Goal: Task Accomplishment & Management: Complete application form

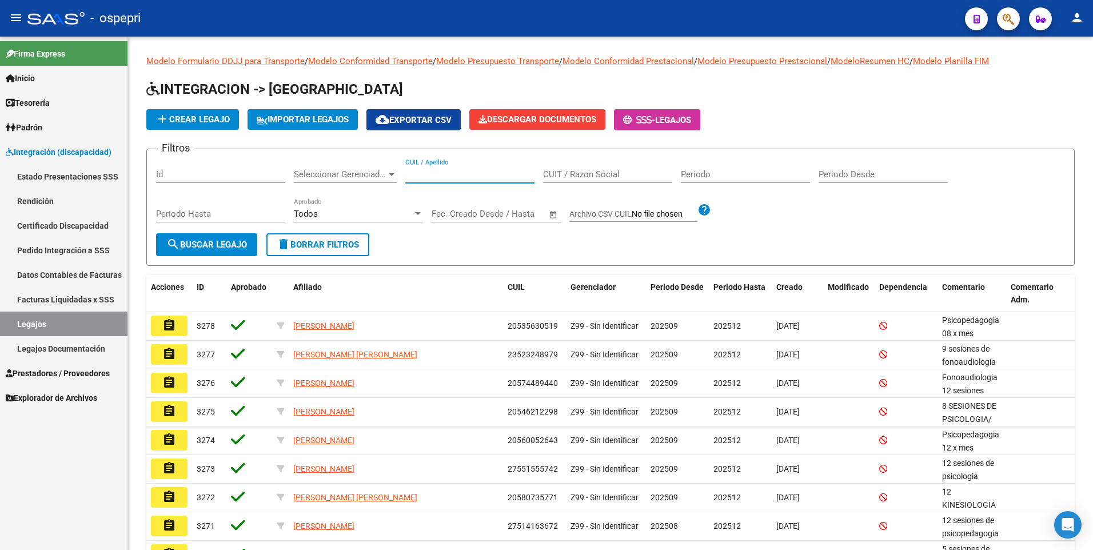
click at [472, 172] on input "CUIL / Apellido" at bounding box center [469, 174] width 129 height 10
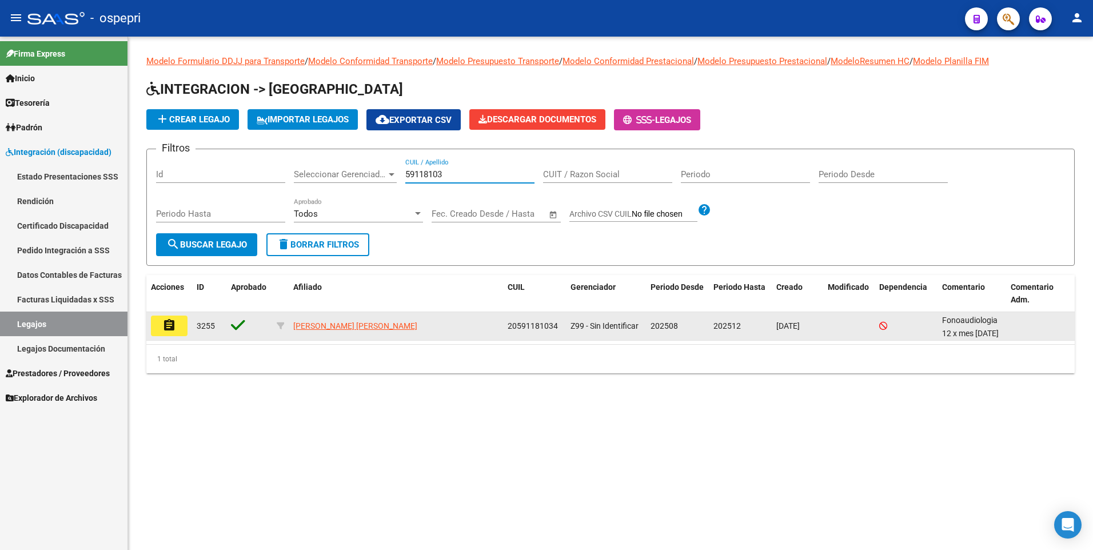
type input "59118103"
click at [176, 326] on mat-icon "assignment" at bounding box center [169, 325] width 14 height 14
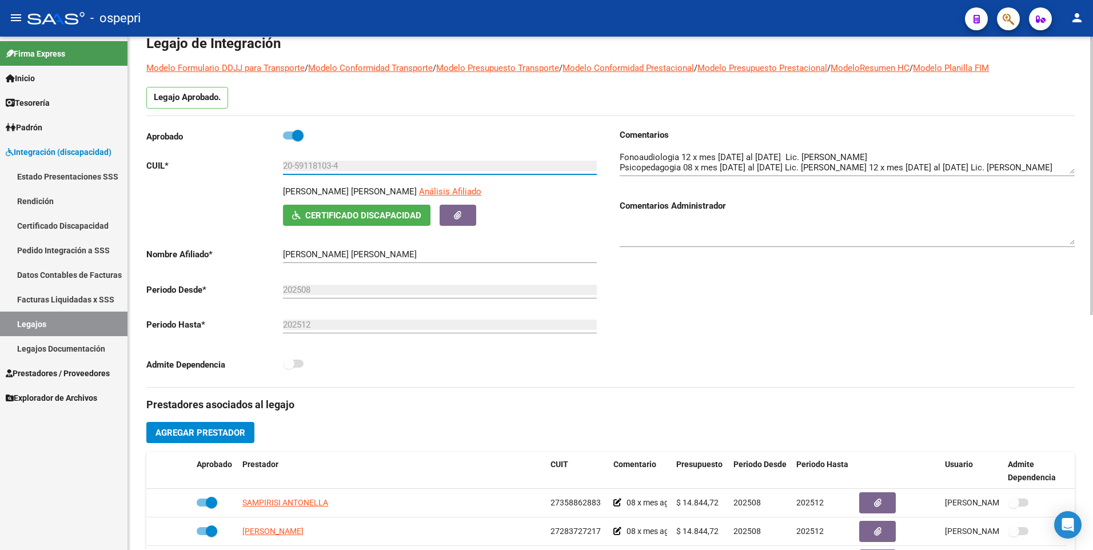
drag, startPoint x: 334, startPoint y: 166, endPoint x: 294, endPoint y: 169, distance: 40.1
click at [294, 169] on input "20-59118103-4" at bounding box center [440, 166] width 314 height 10
drag, startPoint x: 70, startPoint y: 329, endPoint x: 94, endPoint y: 314, distance: 28.5
click at [70, 329] on link "Legajos" at bounding box center [63, 324] width 127 height 25
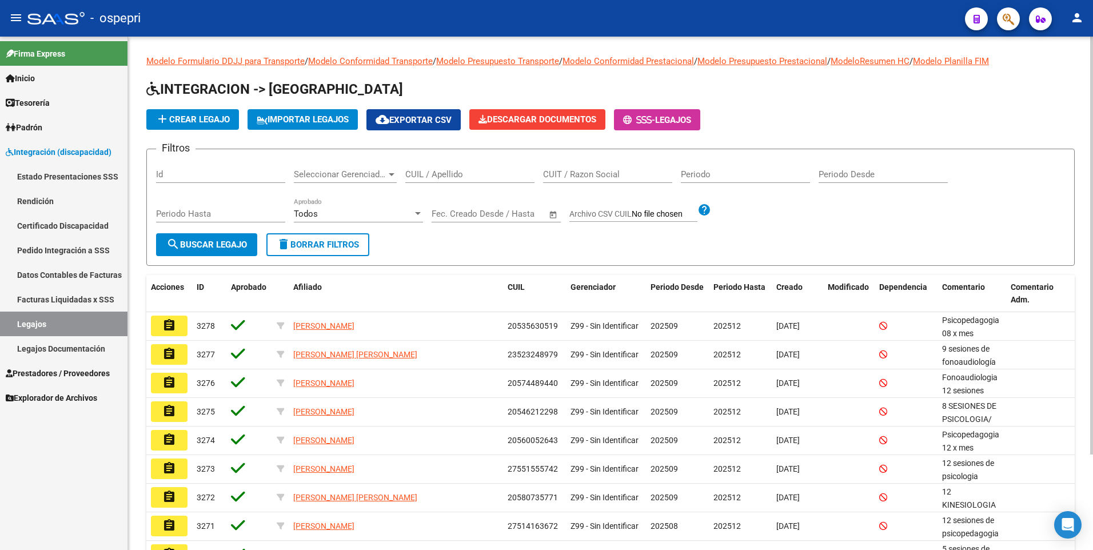
click at [488, 184] on div "CUIL / Apellido" at bounding box center [469, 175] width 129 height 35
click at [488, 180] on input "CUIL / Apellido" at bounding box center [469, 174] width 129 height 10
click at [455, 173] on input "56" at bounding box center [469, 174] width 129 height 10
click at [448, 170] on input "56756" at bounding box center [469, 174] width 129 height 10
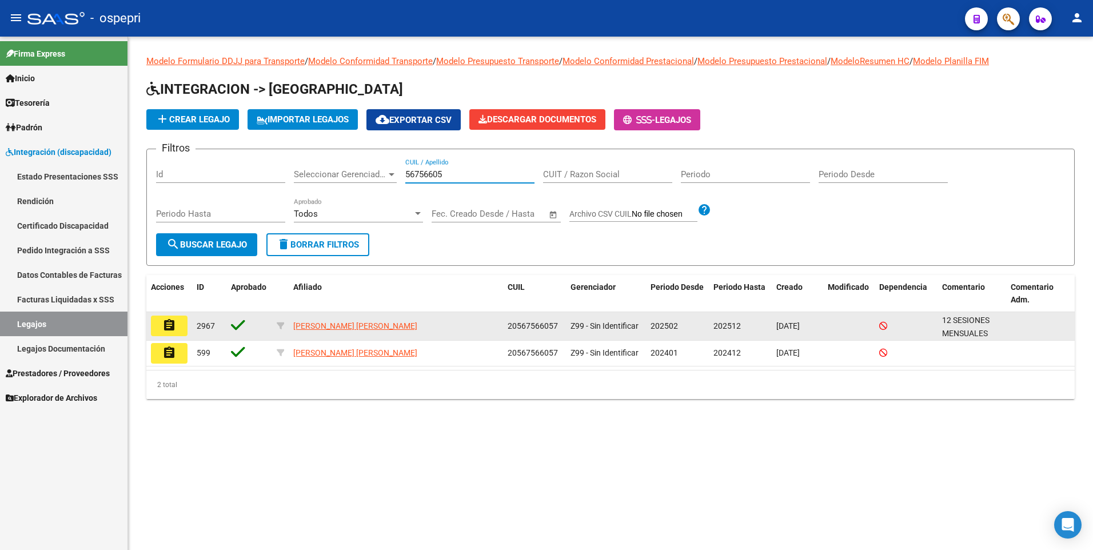
type input "56756605"
click at [173, 326] on mat-icon "assignment" at bounding box center [169, 325] width 14 height 14
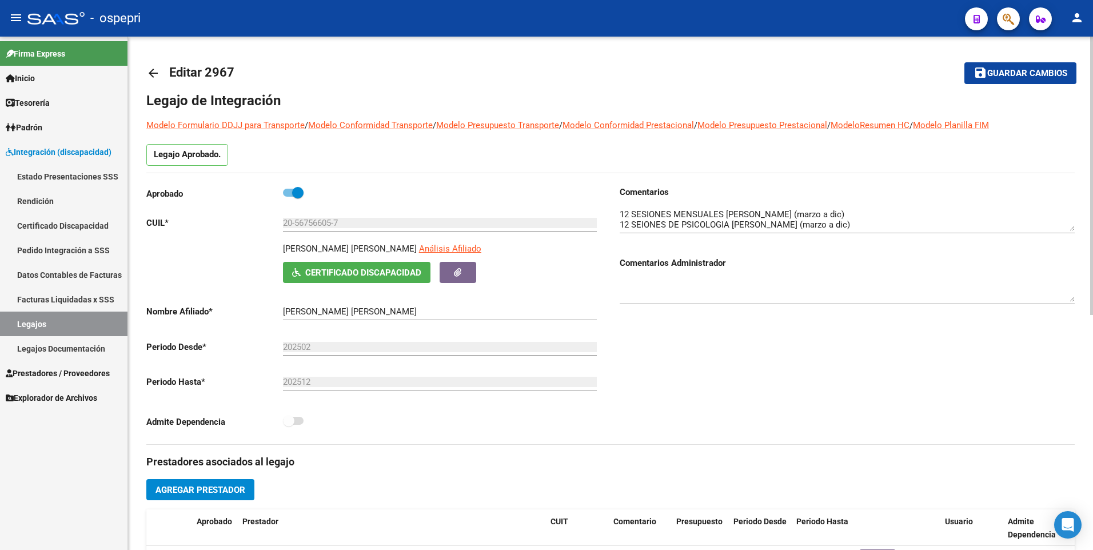
click at [929, 227] on textarea at bounding box center [847, 219] width 455 height 23
type textarea "12 SESIONES MENSUALES [PERSON_NAME] (marzo a dic) 12 SEIONES DE PSICOLOGIA [PER…"
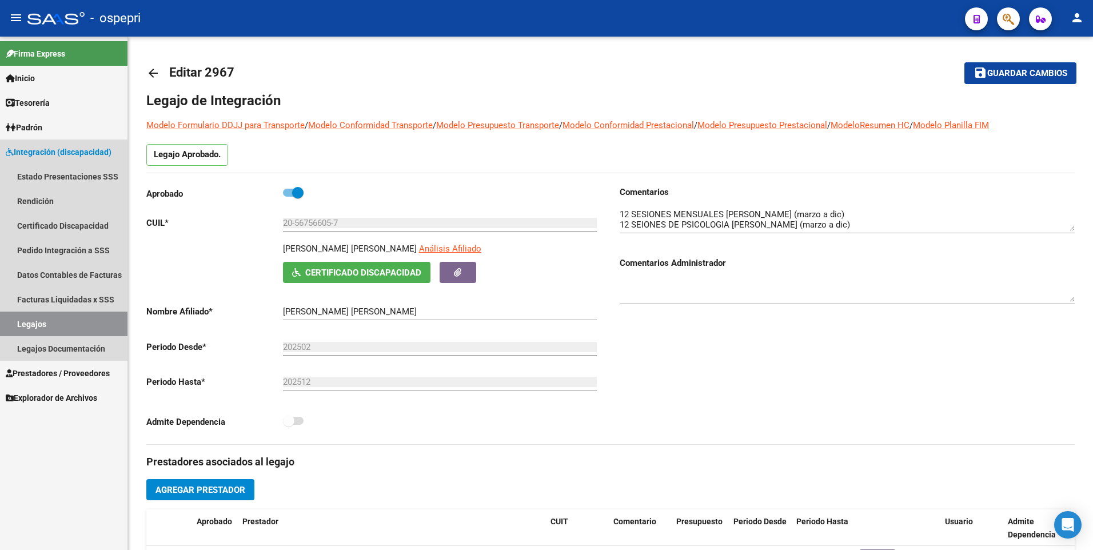
click at [45, 320] on link "Legajos" at bounding box center [63, 324] width 127 height 25
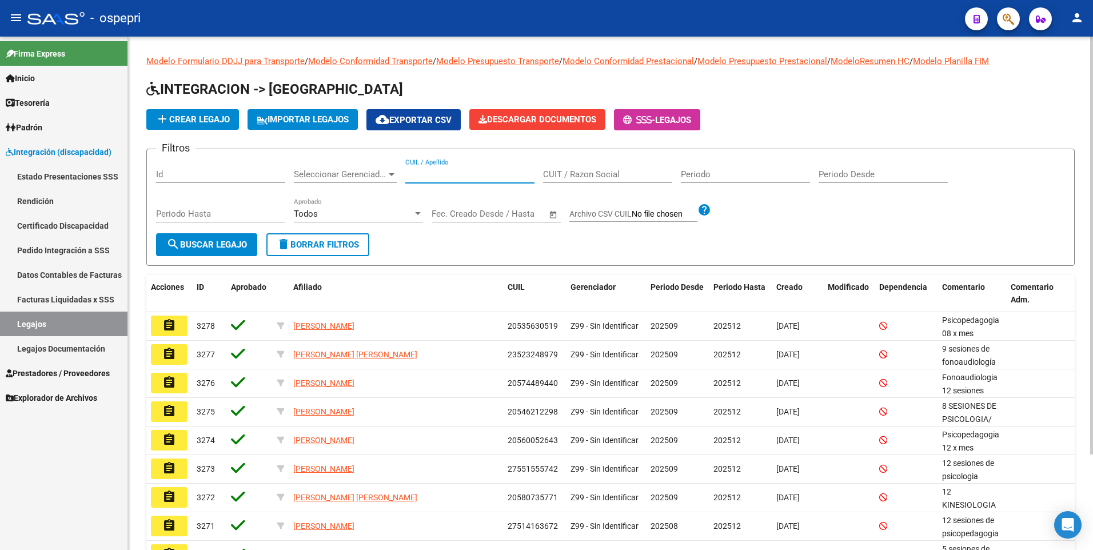
click at [471, 170] on input "CUIL / Apellido" at bounding box center [469, 174] width 129 height 10
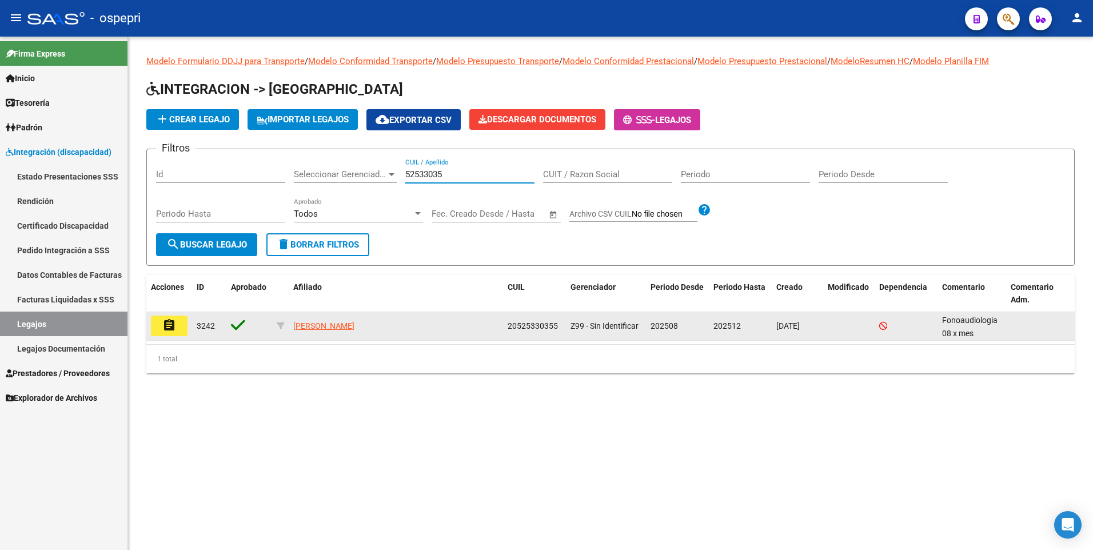
type input "52533035"
click at [166, 327] on mat-icon "assignment" at bounding box center [169, 325] width 14 height 14
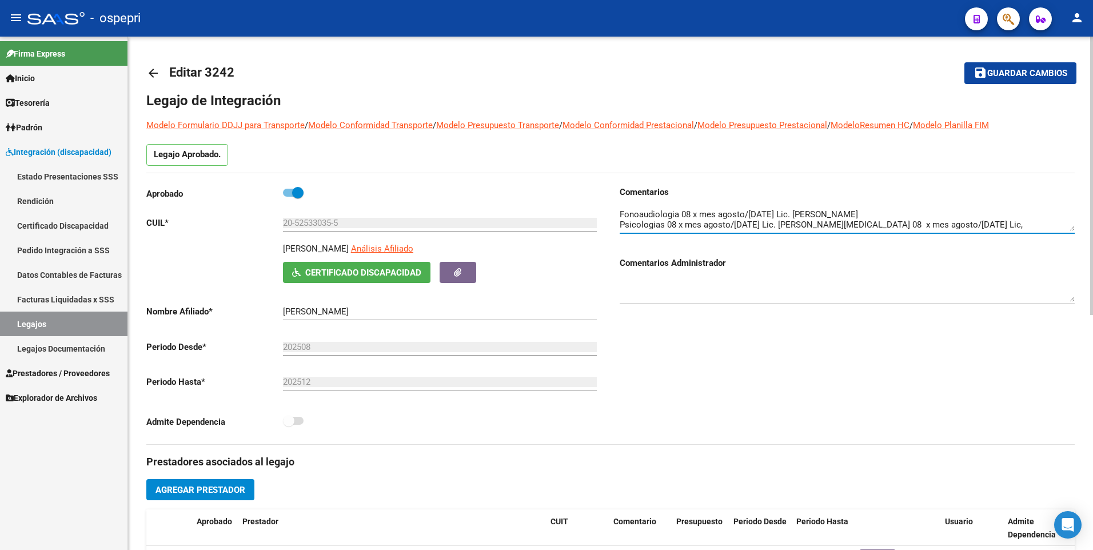
click at [894, 225] on textarea at bounding box center [847, 219] width 455 height 23
type textarea "Fonoaudiologia 08 x mes agosto/[DATE] Lic. [PERSON_NAME] Psicologias 08 x mes a…"
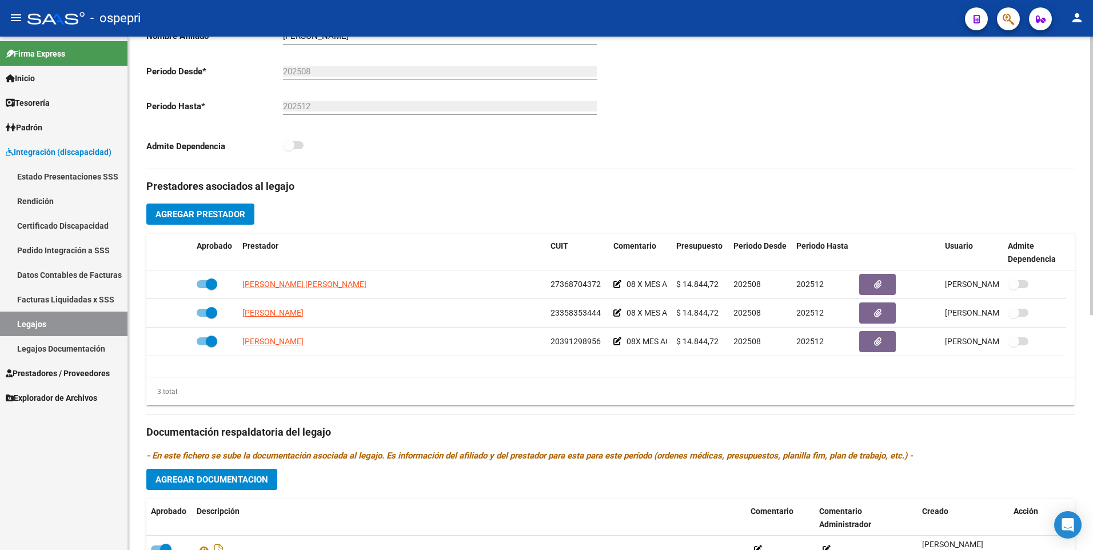
scroll to position [286, 0]
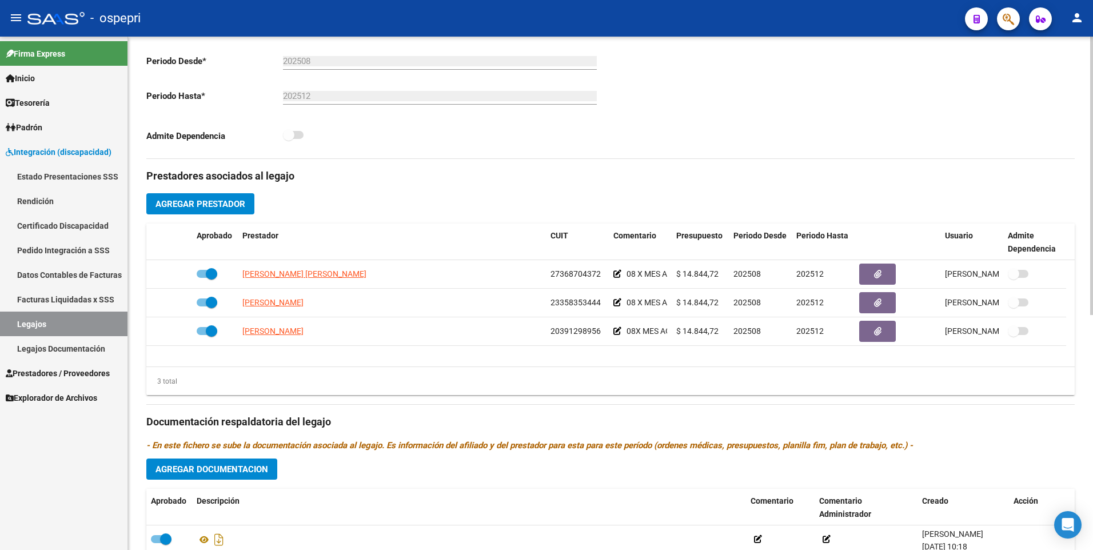
click at [193, 206] on span "Agregar Prestador" at bounding box center [201, 204] width 90 height 10
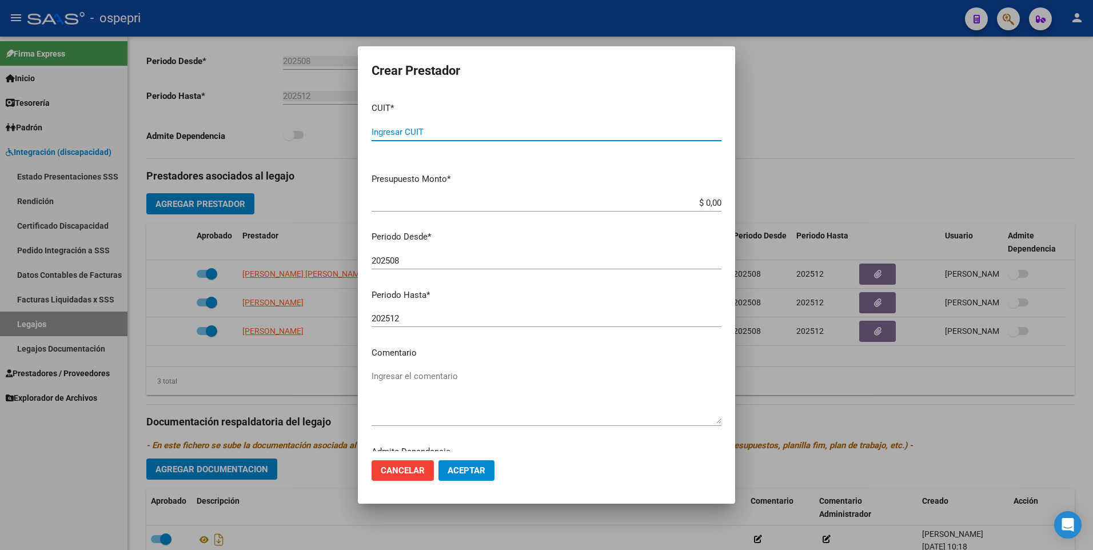
paste input "27-30412887-4"
type input "27-30412887-4"
click at [433, 266] on div "202508 Ingresar el periodo" at bounding box center [547, 260] width 350 height 17
type input "202509"
drag, startPoint x: 687, startPoint y: 203, endPoint x: 791, endPoint y: 200, distance: 104.7
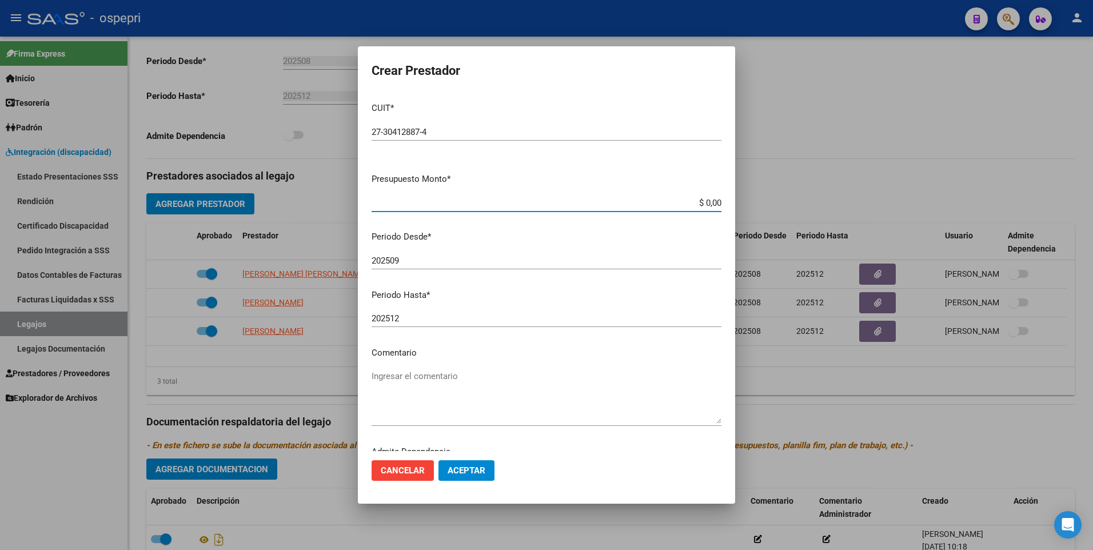
click at [791, 200] on div "Crear Prestador CUIT * 27-30412887-4 Ingresar CUIT ARCA Padrón Presupuesto Mont…" at bounding box center [546, 275] width 1093 height 550
type input "$ 14.844,73"
click at [460, 473] on span "Aceptar" at bounding box center [467, 470] width 38 height 10
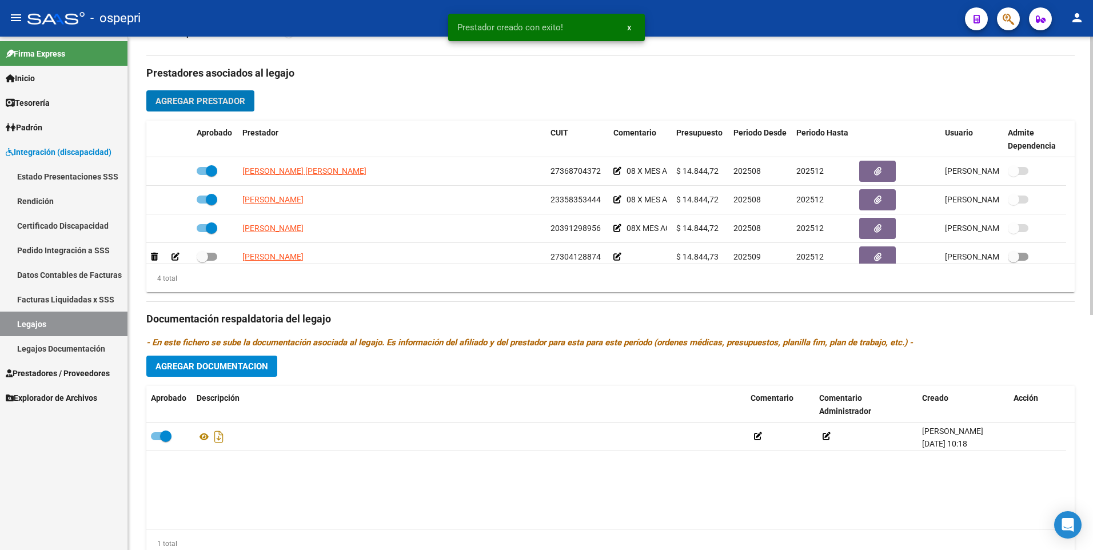
scroll to position [433, 0]
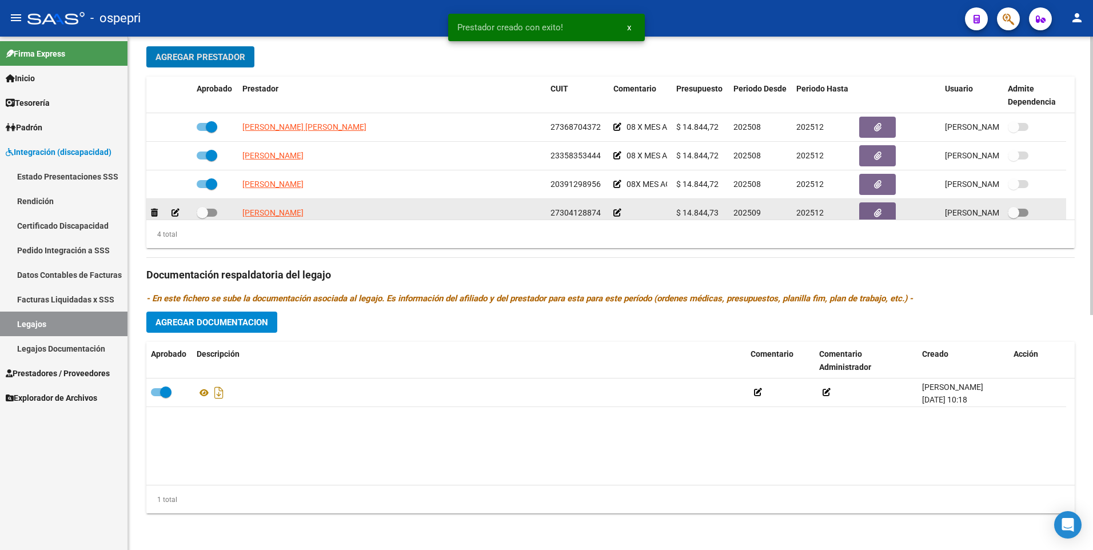
click at [213, 213] on span at bounding box center [207, 213] width 21 height 8
click at [202, 217] on input "checkbox" at bounding box center [202, 217] width 1 height 1
checkbox input "true"
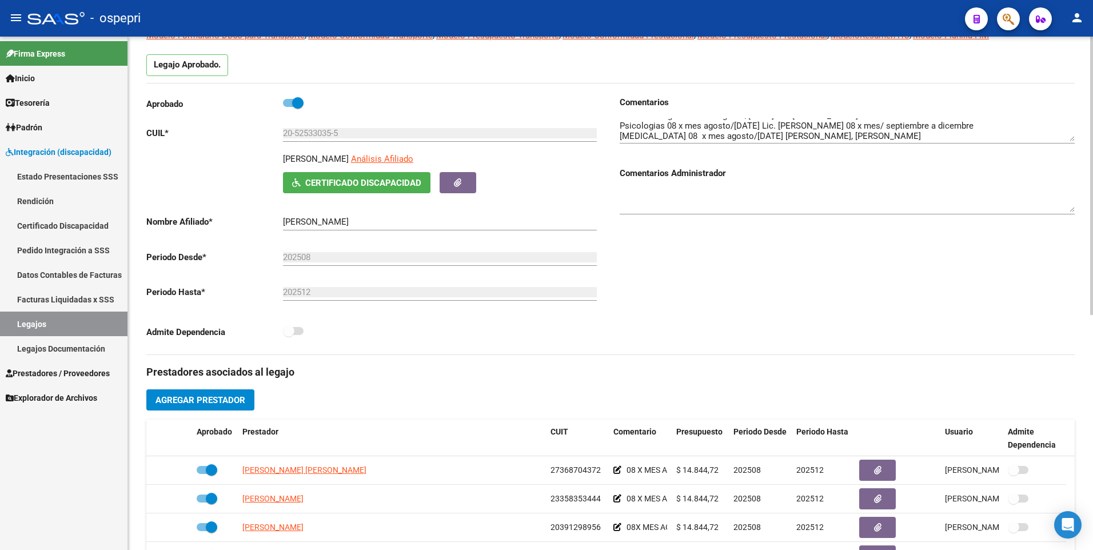
scroll to position [0, 0]
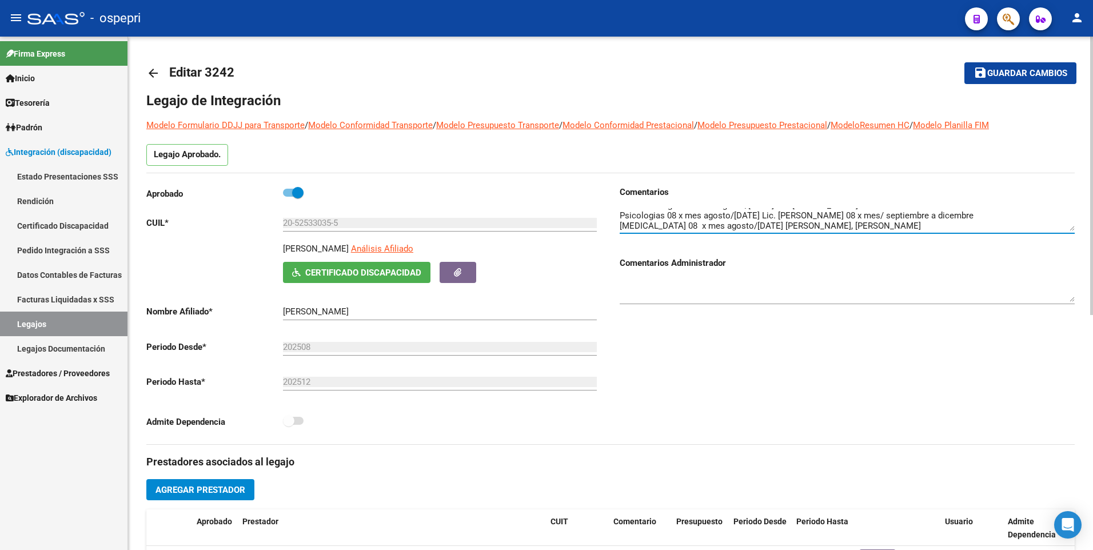
click at [832, 225] on textarea at bounding box center [847, 219] width 455 height 23
type textarea "Fonoaudiologia 08 x mes agosto/[DATE] Lic. [PERSON_NAME] Psicologias 08 x mes a…"
click at [1014, 72] on span "Guardar cambios" at bounding box center [1027, 74] width 80 height 10
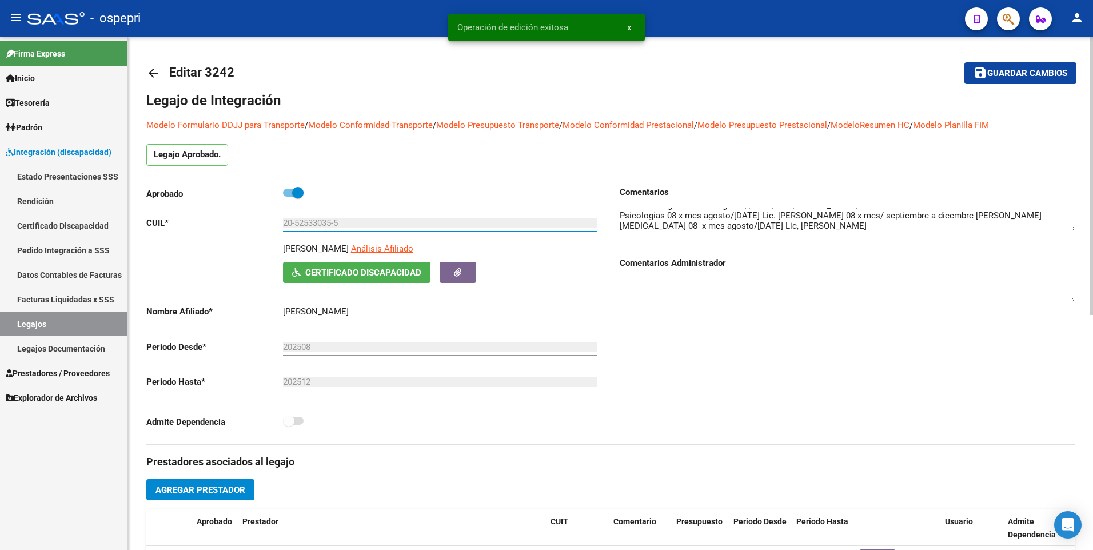
drag, startPoint x: 352, startPoint y: 226, endPoint x: 199, endPoint y: 224, distance: 152.7
click at [199, 224] on app-form-text-field "CUIL * 20-52533035-5 Ingresar CUIL" at bounding box center [371, 223] width 451 height 10
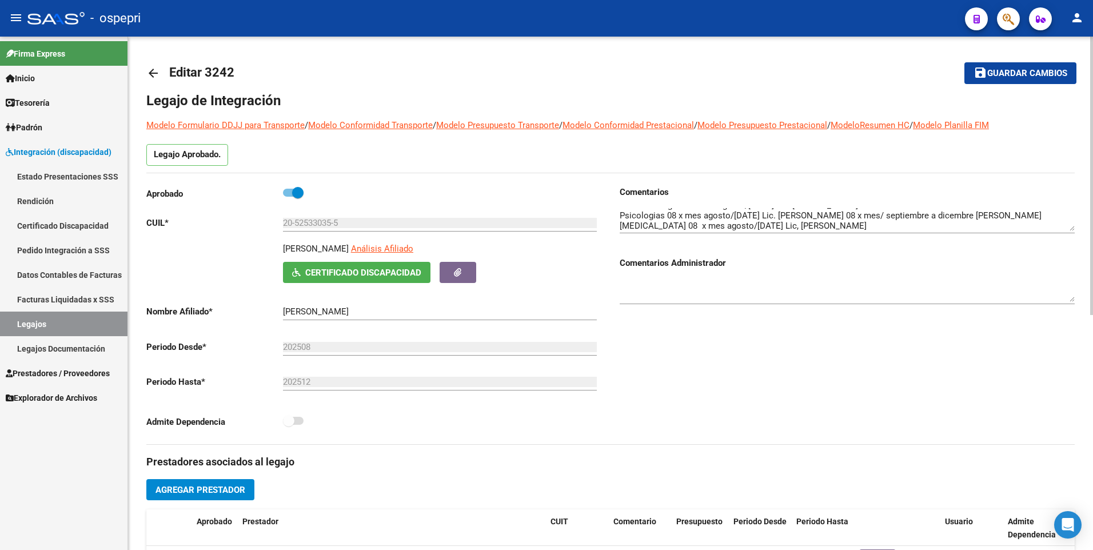
drag, startPoint x: 595, startPoint y: 354, endPoint x: 603, endPoint y: 353, distance: 8.6
click at [595, 354] on div "202508 Ej: 202203" at bounding box center [440, 343] width 314 height 25
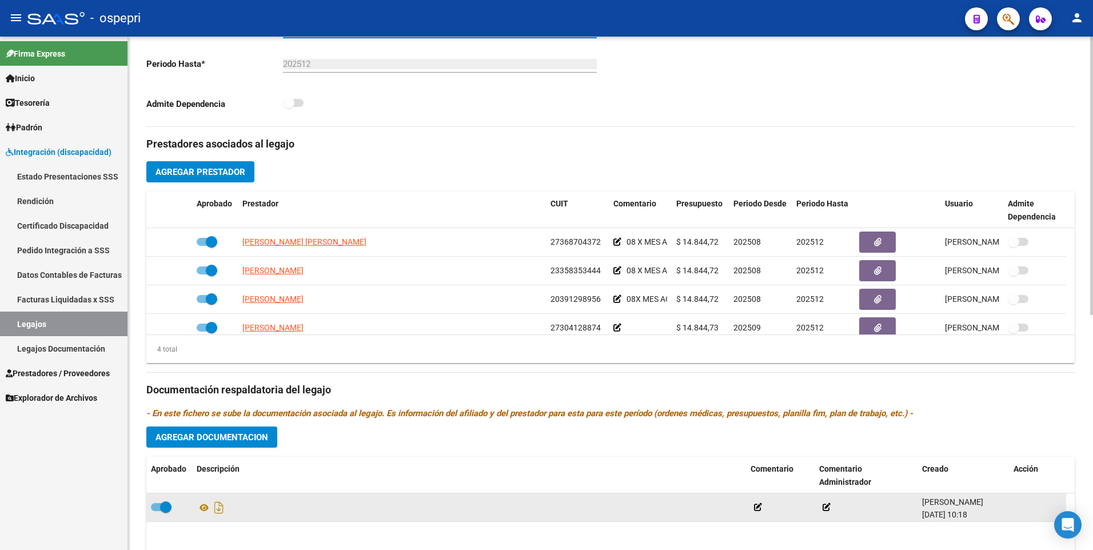
scroll to position [400, 0]
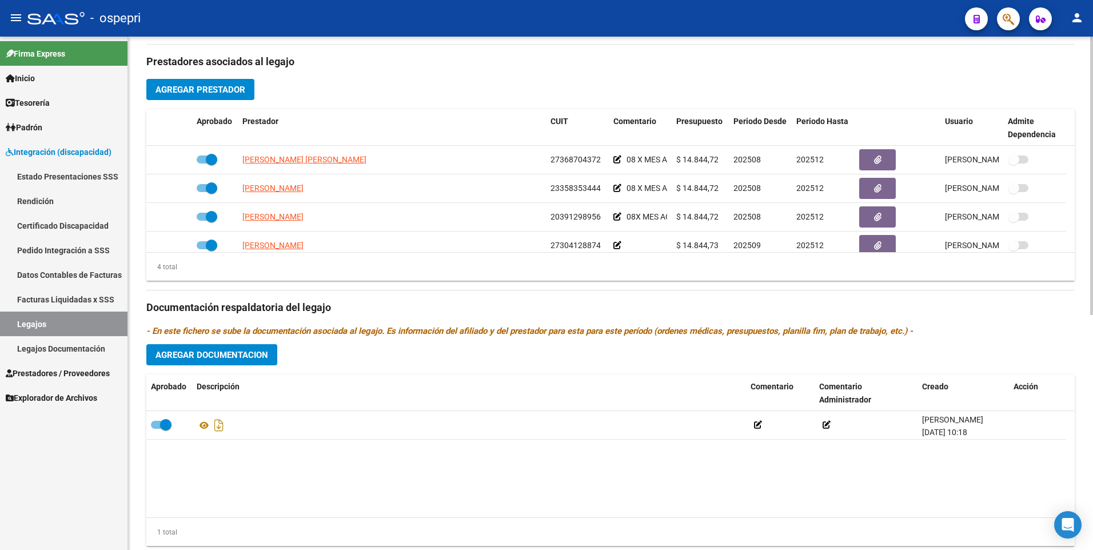
click at [260, 360] on span "Agregar Documentacion" at bounding box center [212, 355] width 113 height 10
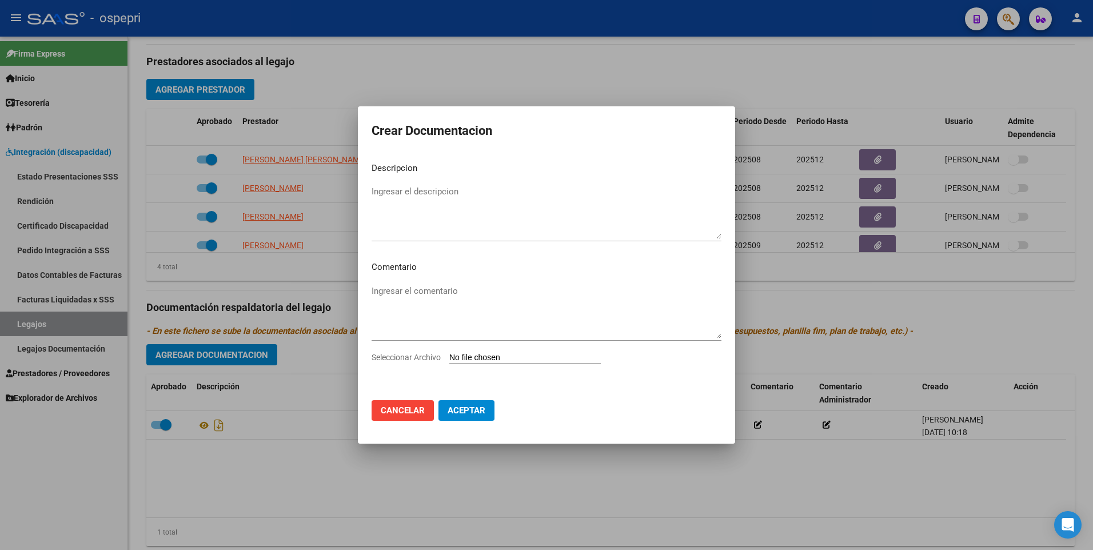
click at [489, 354] on input "Seleccionar Archivo" at bounding box center [525, 358] width 152 height 11
type input "C:\fakepath\20525330355.pdf"
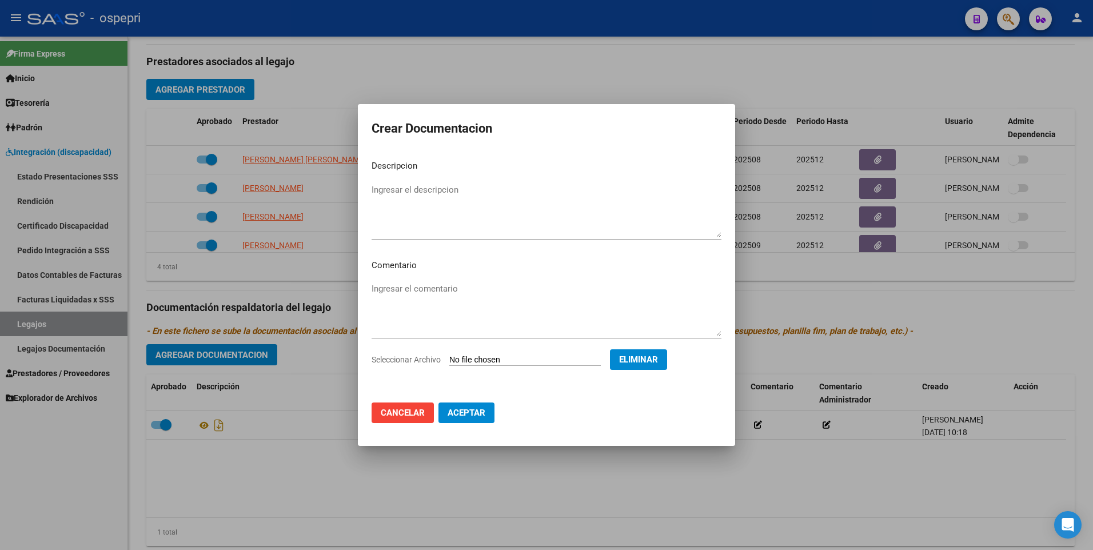
click at [456, 416] on span "Aceptar" at bounding box center [467, 413] width 38 height 10
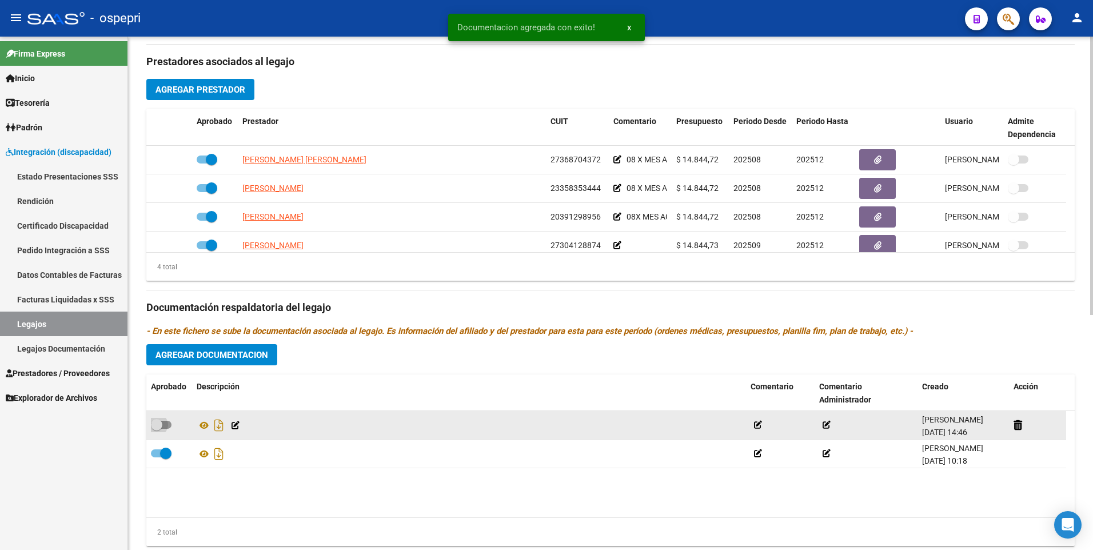
click at [170, 422] on span at bounding box center [161, 425] width 21 height 8
click at [157, 429] on input "checkbox" at bounding box center [156, 429] width 1 height 1
checkbox input "true"
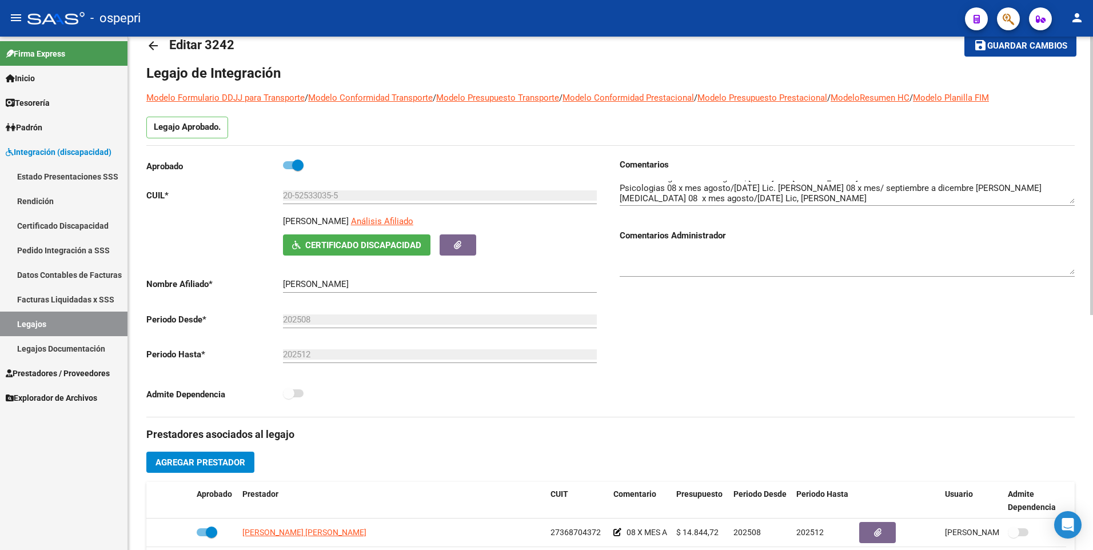
scroll to position [0, 0]
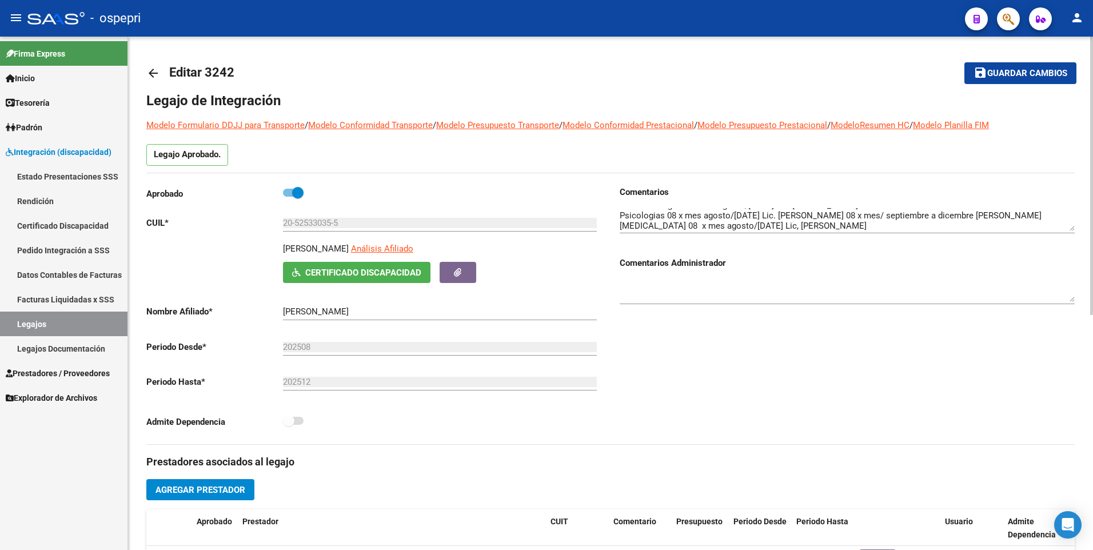
click at [891, 227] on textarea at bounding box center [847, 219] width 455 height 23
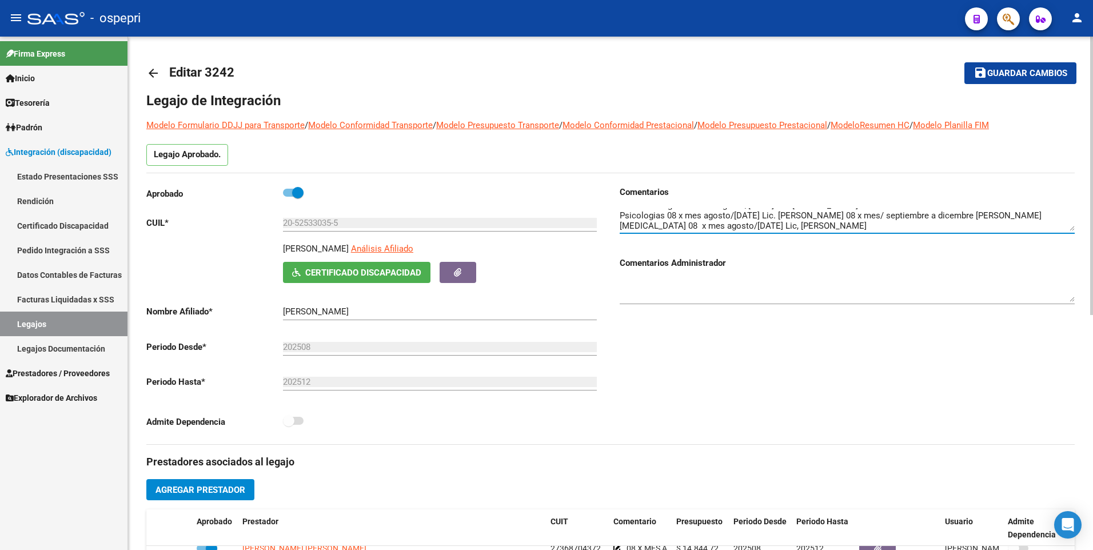
drag, startPoint x: 99, startPoint y: 325, endPoint x: 136, endPoint y: 331, distance: 37.1
click at [99, 325] on link "Legajos" at bounding box center [63, 324] width 127 height 25
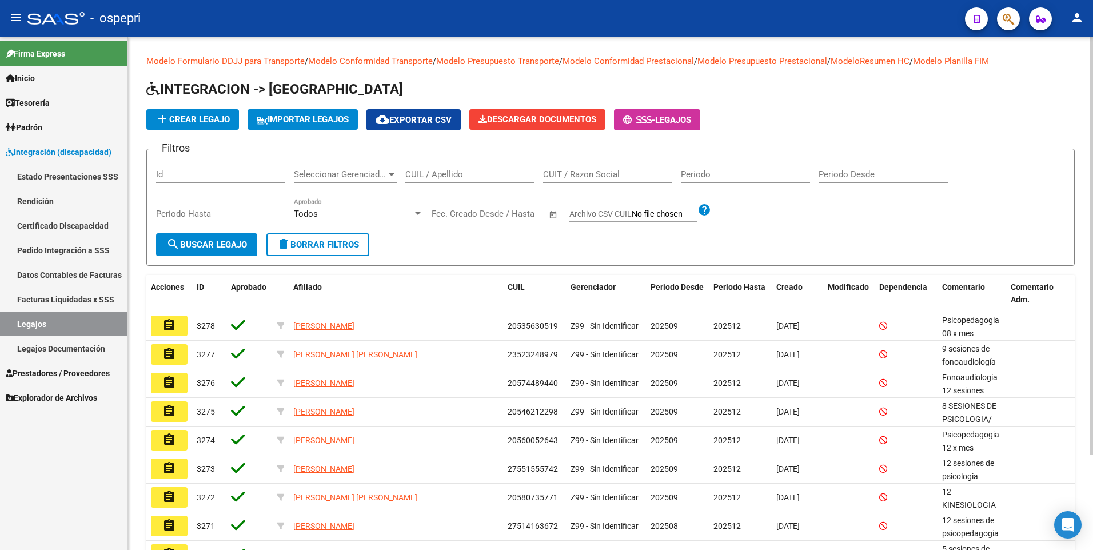
click at [432, 174] on input "CUIL / Apellido" at bounding box center [469, 174] width 129 height 10
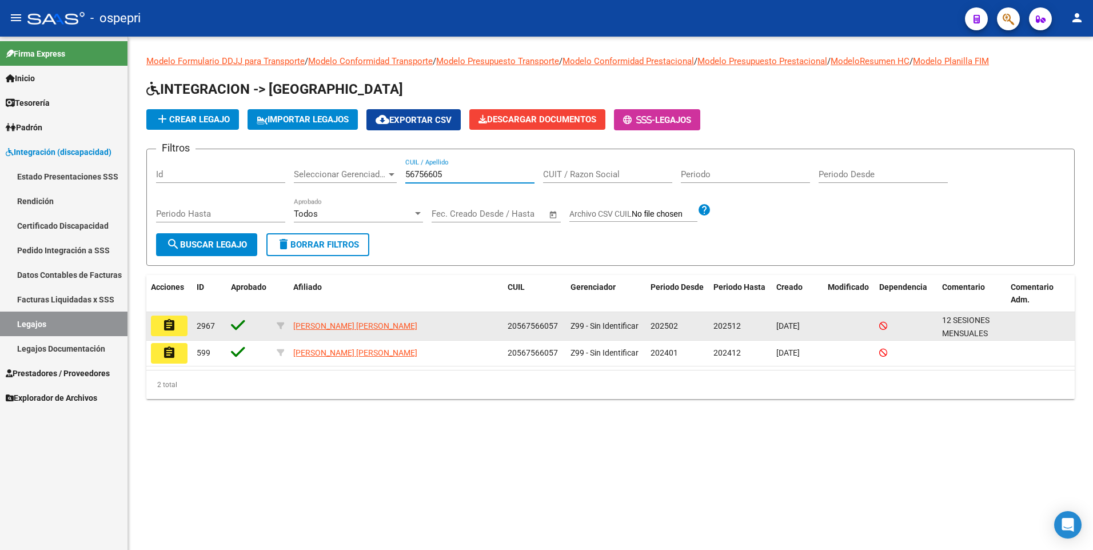
type input "56756605"
click at [162, 325] on button "assignment" at bounding box center [169, 326] width 37 height 21
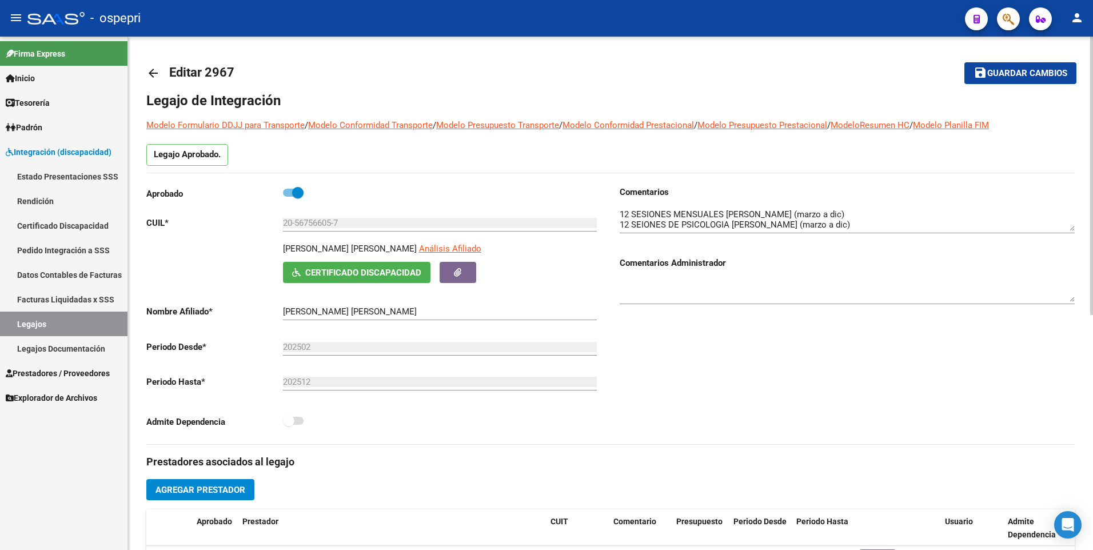
click at [925, 226] on textarea at bounding box center [847, 219] width 455 height 23
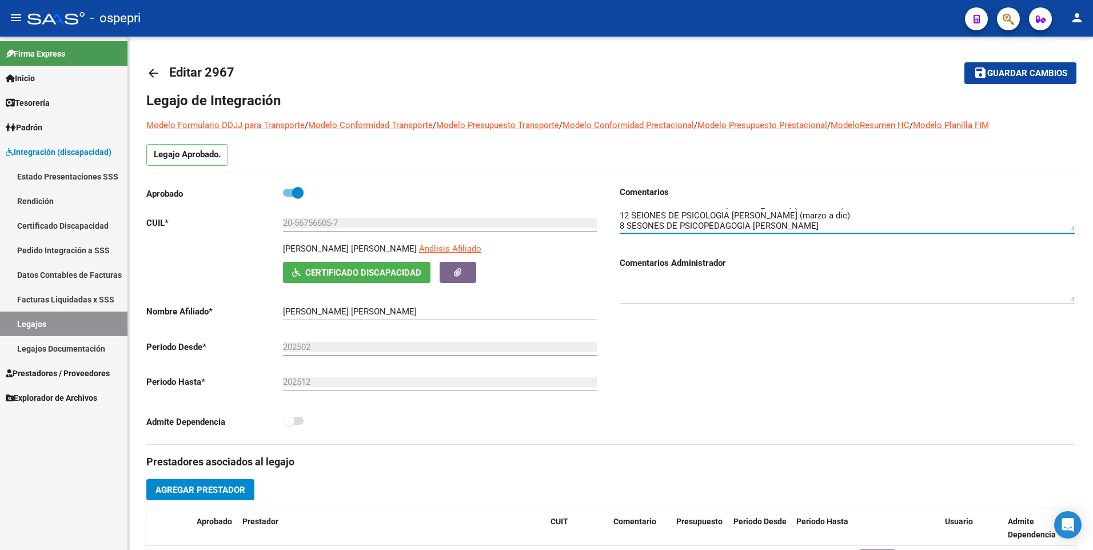
type textarea "12 SESIONES MENSUALES [PERSON_NAME] (marzo a dic) 12 SEIONES DE PSICOLOGIA [PER…"
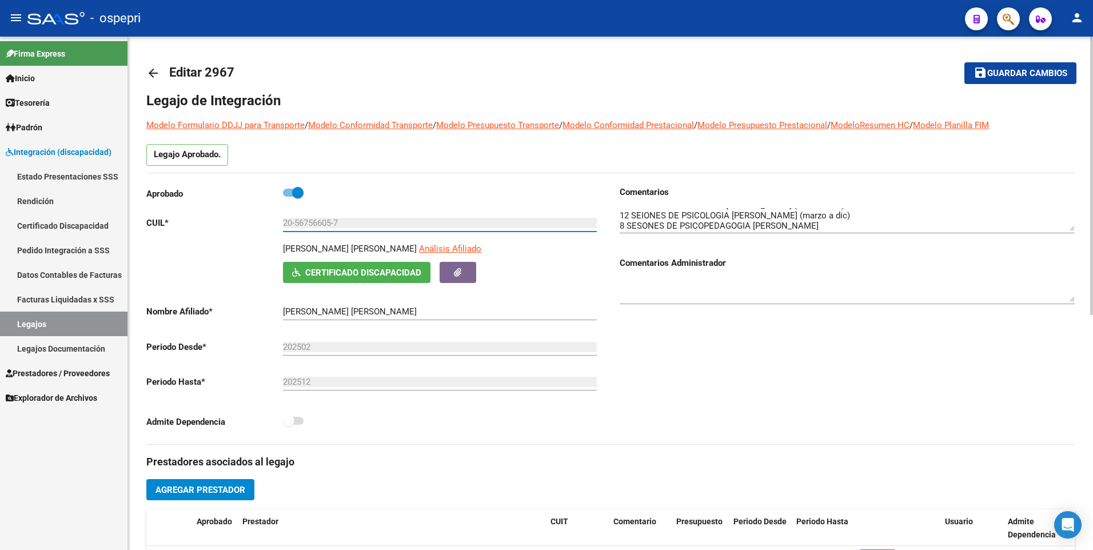
drag, startPoint x: 360, startPoint y: 220, endPoint x: 253, endPoint y: 220, distance: 106.3
click at [253, 220] on app-form-text-field "CUIL * 20-56756605-7 Ingresar CUIL" at bounding box center [371, 223] width 451 height 10
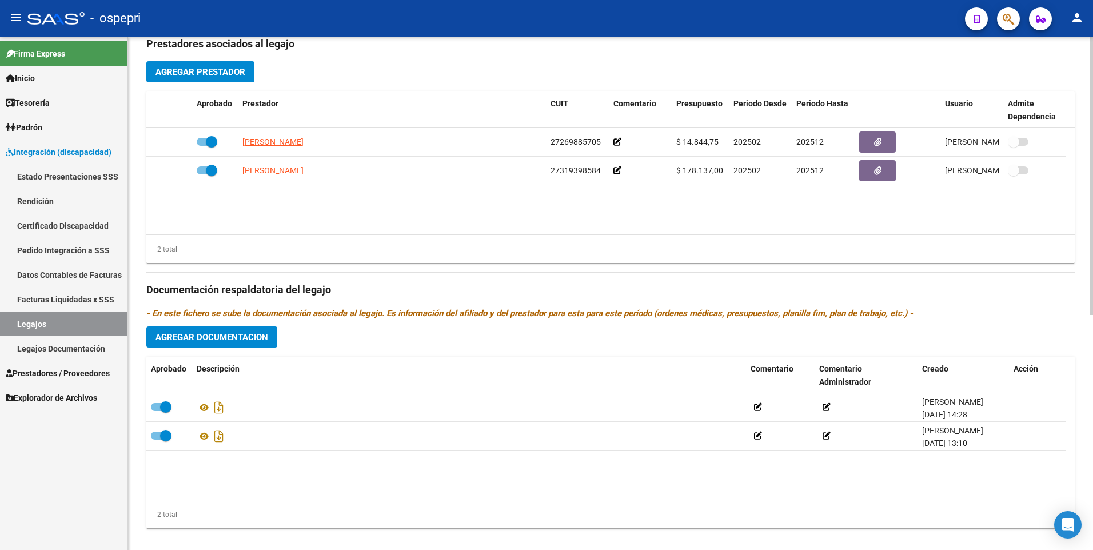
scroll to position [433, 0]
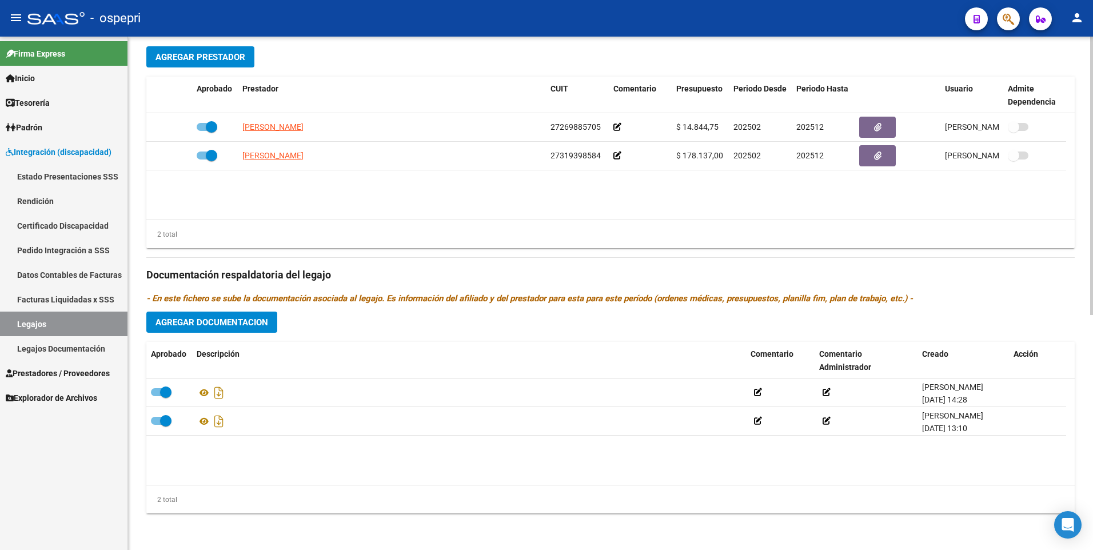
click at [270, 543] on div "arrow_back Editar 2967 save Guardar cambios Legajo de Integración Modelo Formul…" at bounding box center [610, 77] width 965 height 946
click at [201, 320] on span "Agregar Documentacion" at bounding box center [212, 322] width 113 height 10
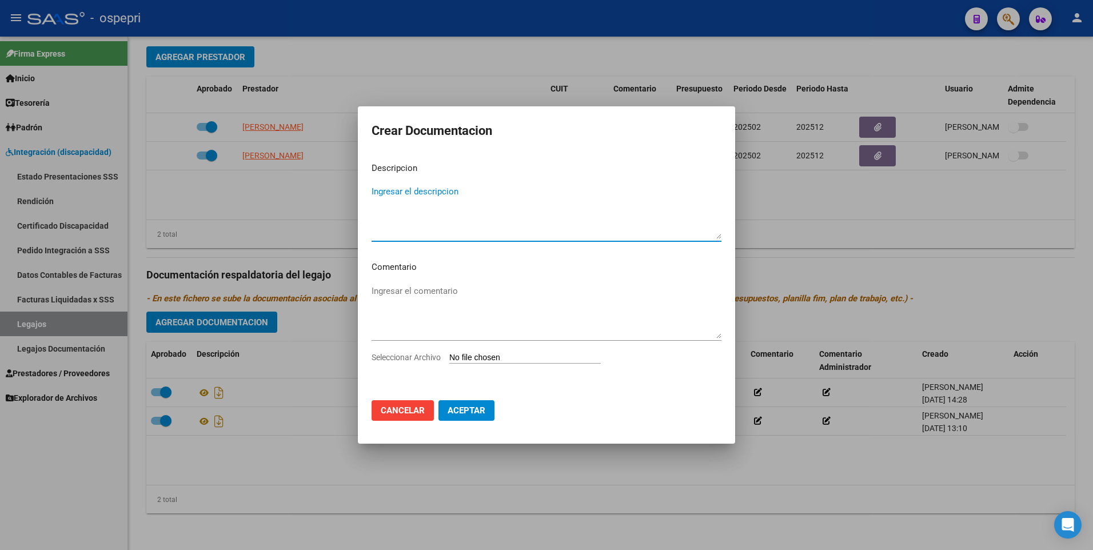
click at [500, 357] on input "Seleccionar Archivo" at bounding box center [525, 358] width 152 height 11
type input "C:\fakepath\20567566057.pdf"
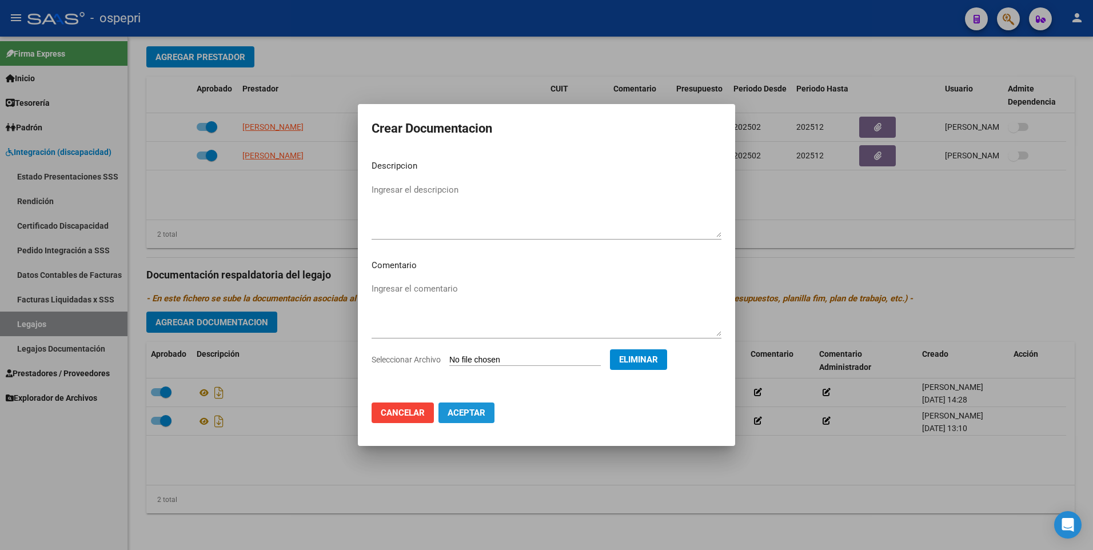
click at [468, 409] on span "Aceptar" at bounding box center [467, 413] width 38 height 10
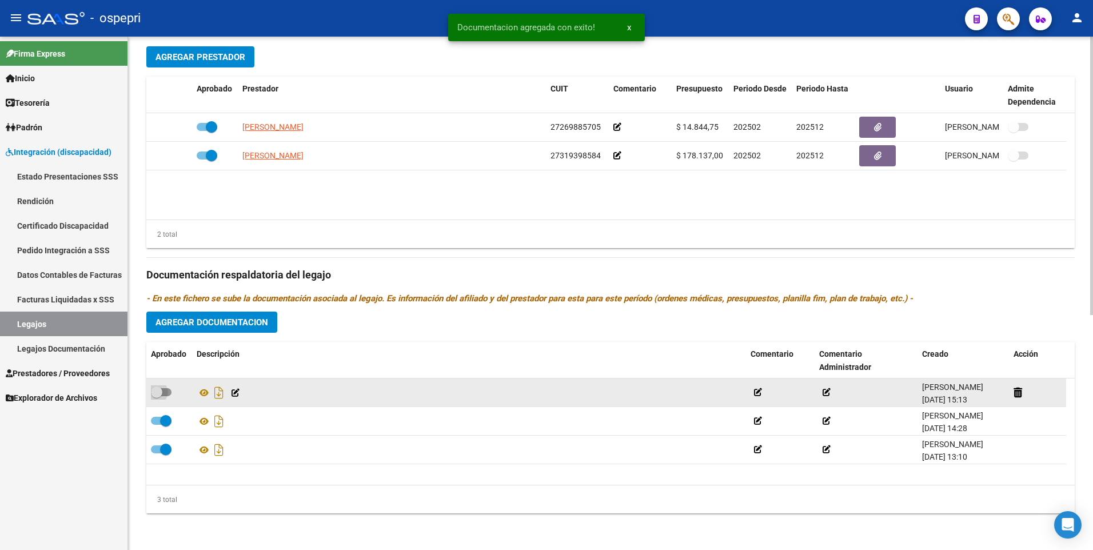
drag, startPoint x: 168, startPoint y: 388, endPoint x: 185, endPoint y: 396, distance: 18.9
click at [168, 388] on span at bounding box center [161, 392] width 21 height 8
click at [157, 396] on input "checkbox" at bounding box center [156, 396] width 1 height 1
checkbox input "true"
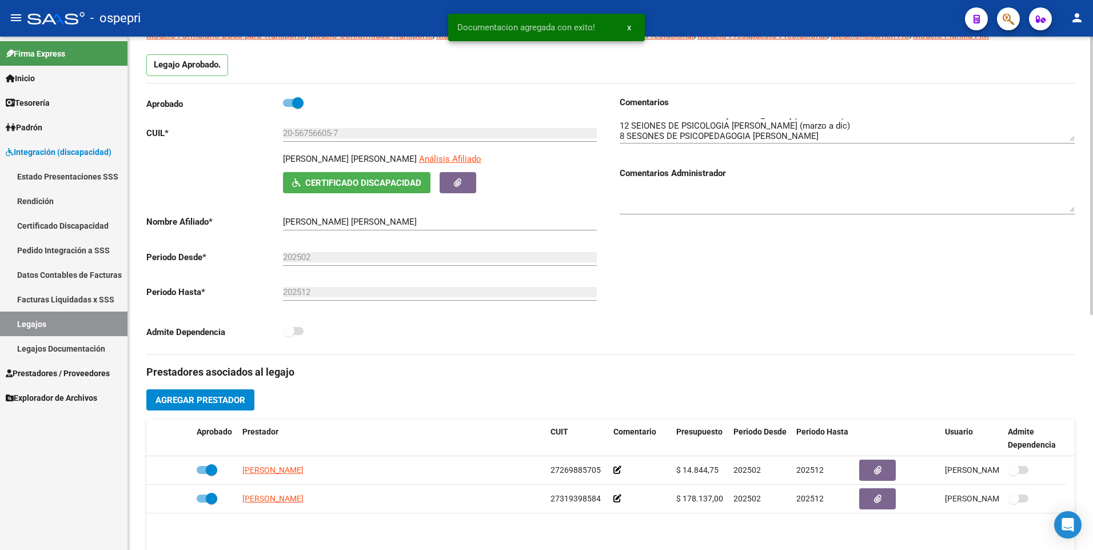
scroll to position [0, 0]
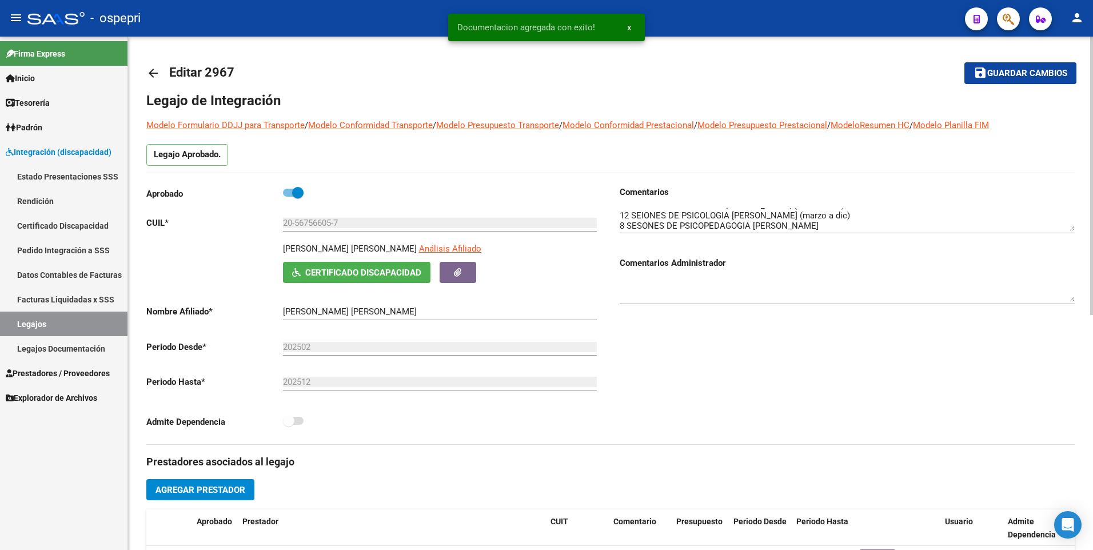
click at [1035, 69] on span "Guardar cambios" at bounding box center [1027, 74] width 80 height 10
click at [900, 229] on textarea at bounding box center [847, 219] width 455 height 23
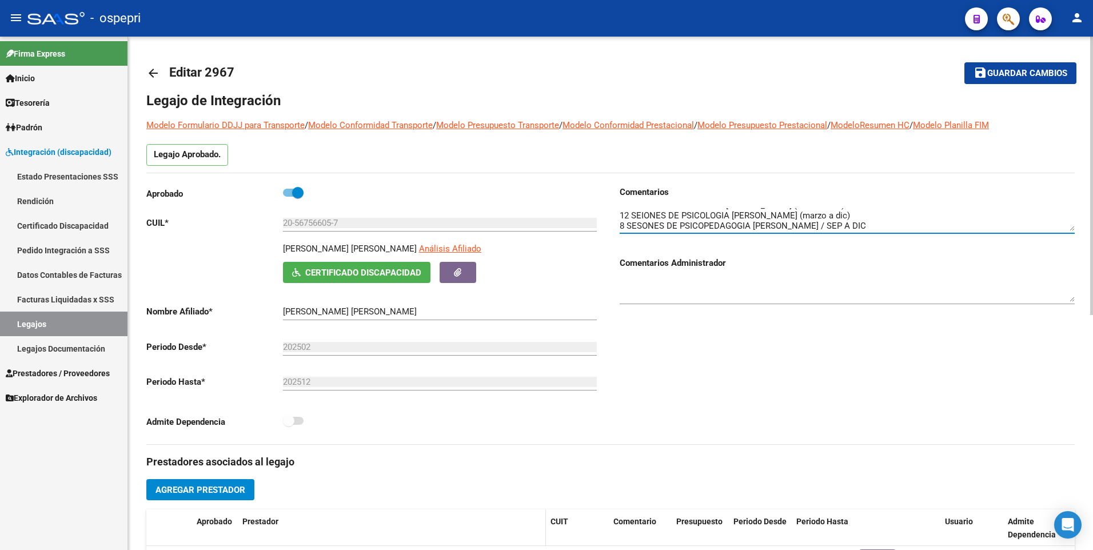
type textarea "12 SESIONES MENSUALES [PERSON_NAME] (marzo a dic) 12 SEIONES DE PSICOLOGIA [PER…"
click at [933, 236] on div at bounding box center [847, 221] width 455 height 46
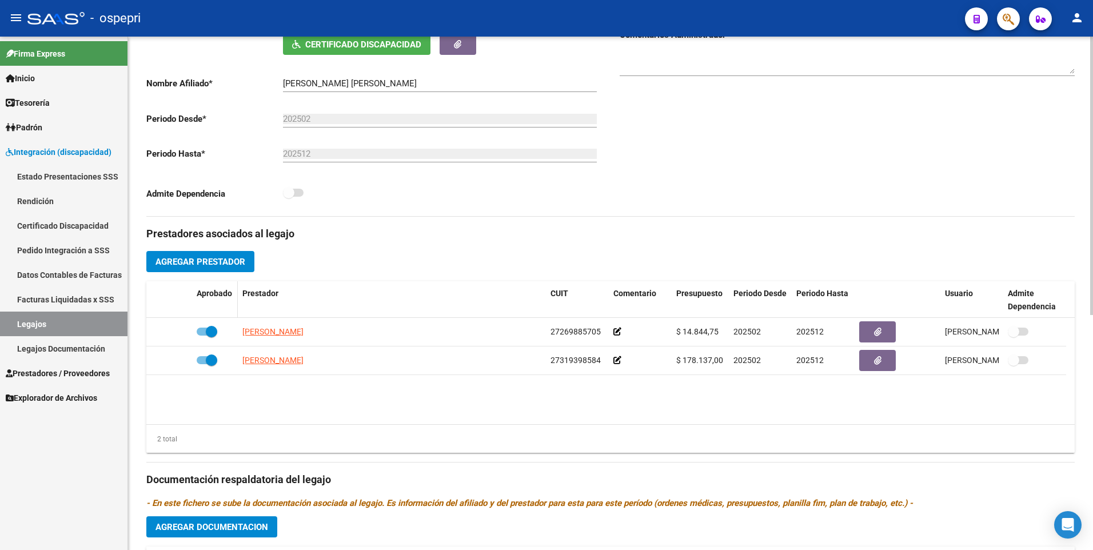
scroll to position [229, 0]
click at [210, 258] on span "Agregar Prestador" at bounding box center [201, 261] width 90 height 10
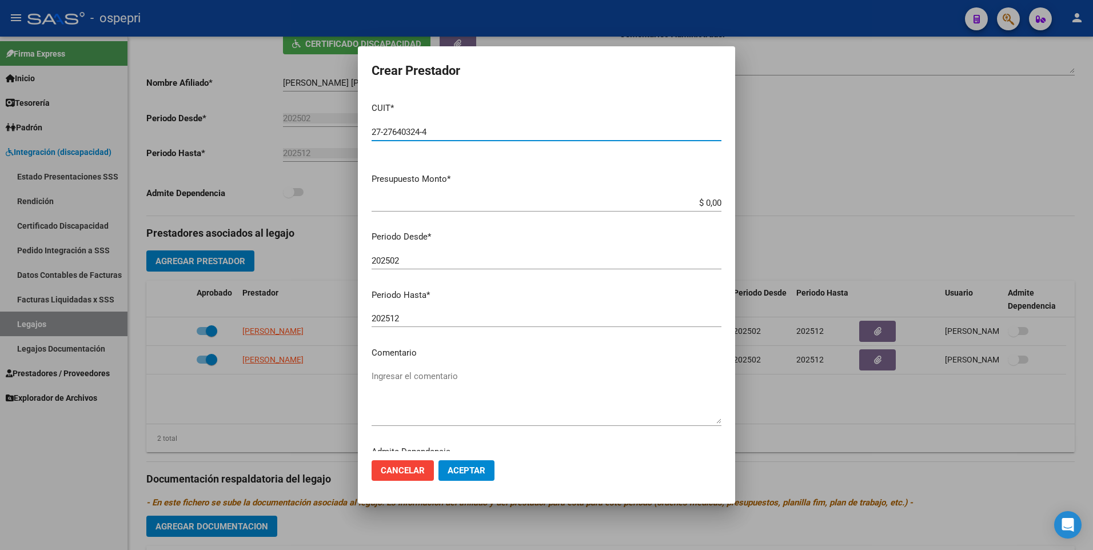
type input "27-27640324-4"
click at [409, 259] on input "202502" at bounding box center [547, 261] width 350 height 10
type input "202509"
drag, startPoint x: 682, startPoint y: 200, endPoint x: 792, endPoint y: 226, distance: 112.9
click at [798, 208] on div "Crear Prestador CUIT * 27-27640324-4 Ingresar CUIT ARCA Padrón Presupuesto Mont…" at bounding box center [546, 275] width 1093 height 550
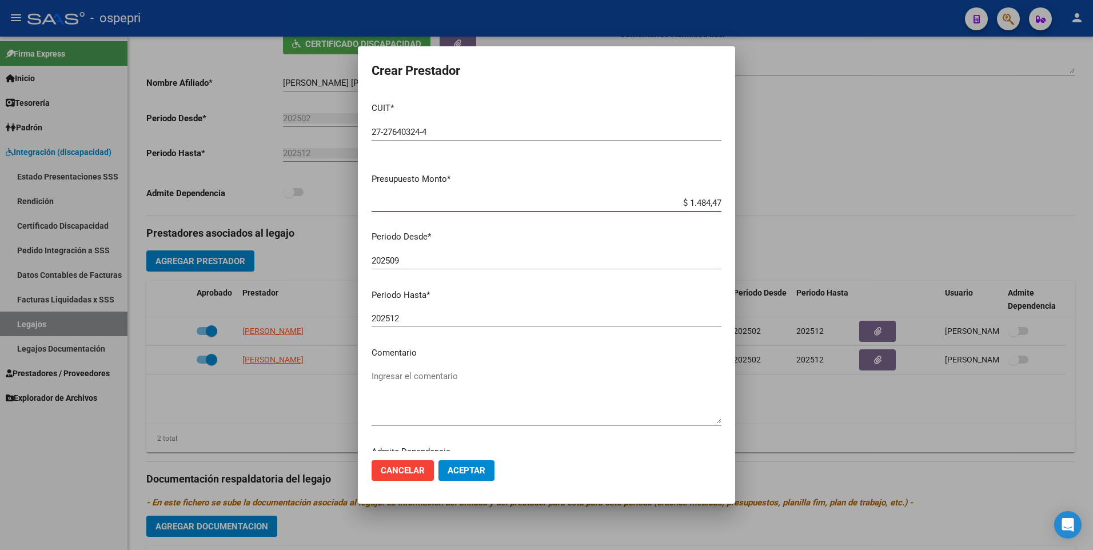
type input "$ 14.844,73"
drag, startPoint x: 457, startPoint y: 472, endPoint x: 435, endPoint y: 459, distance: 25.1
click at [457, 472] on span "Aceptar" at bounding box center [467, 470] width 38 height 10
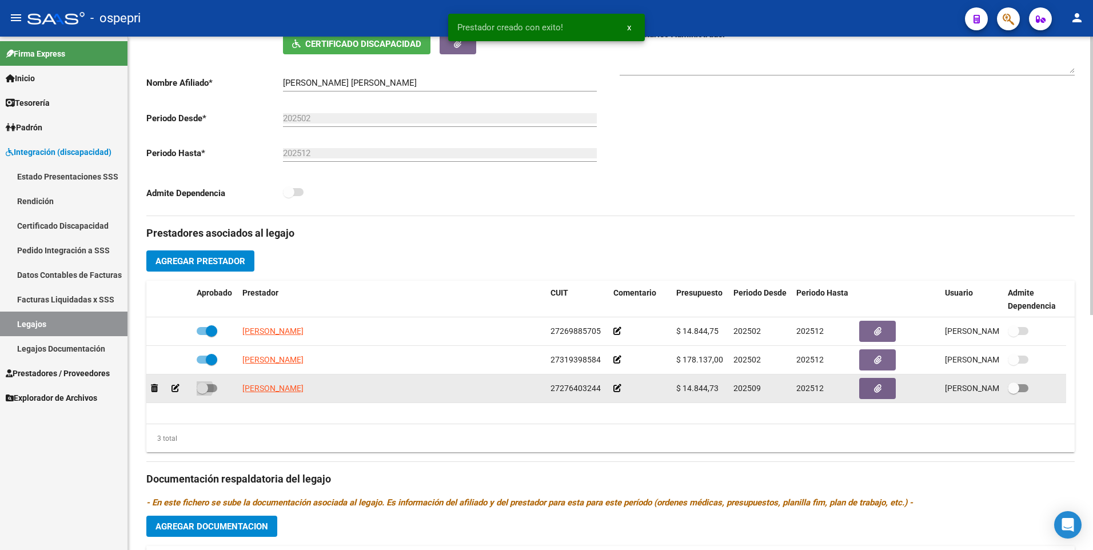
click at [213, 387] on span at bounding box center [207, 388] width 21 height 8
click at [202, 392] on input "checkbox" at bounding box center [202, 392] width 1 height 1
checkbox input "true"
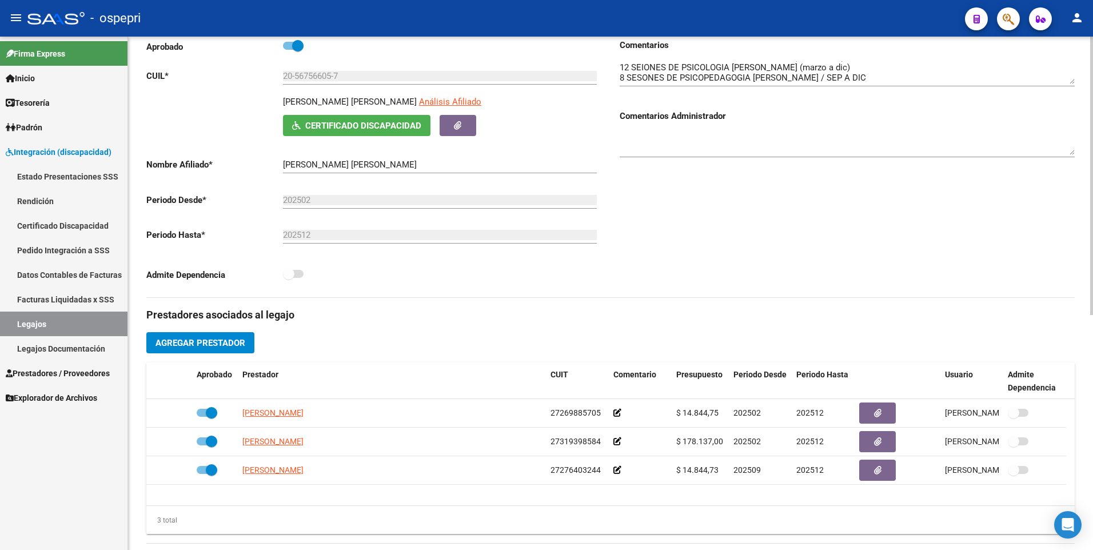
scroll to position [0, 0]
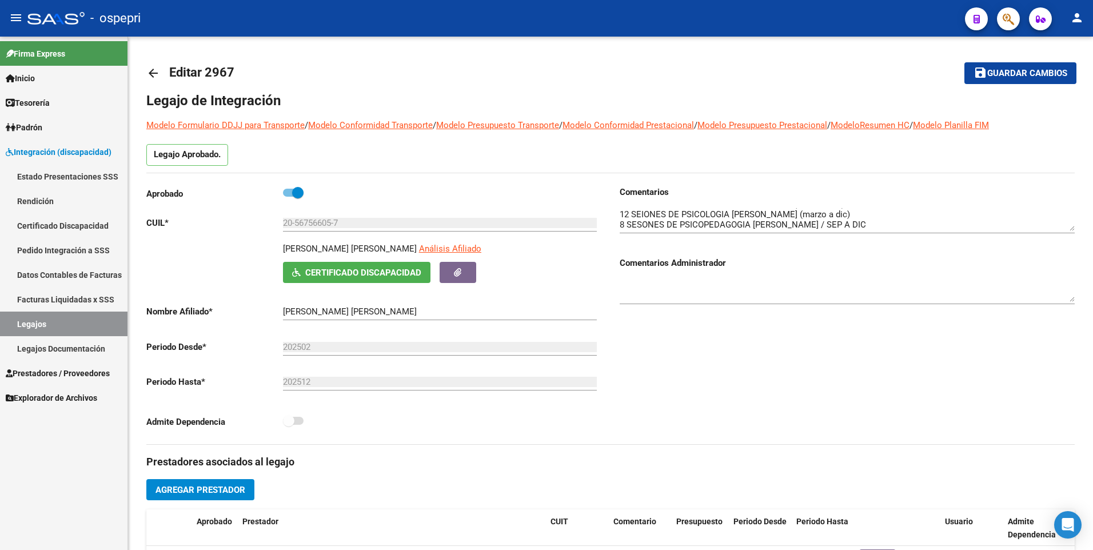
click at [73, 322] on link "Legajos" at bounding box center [63, 324] width 127 height 25
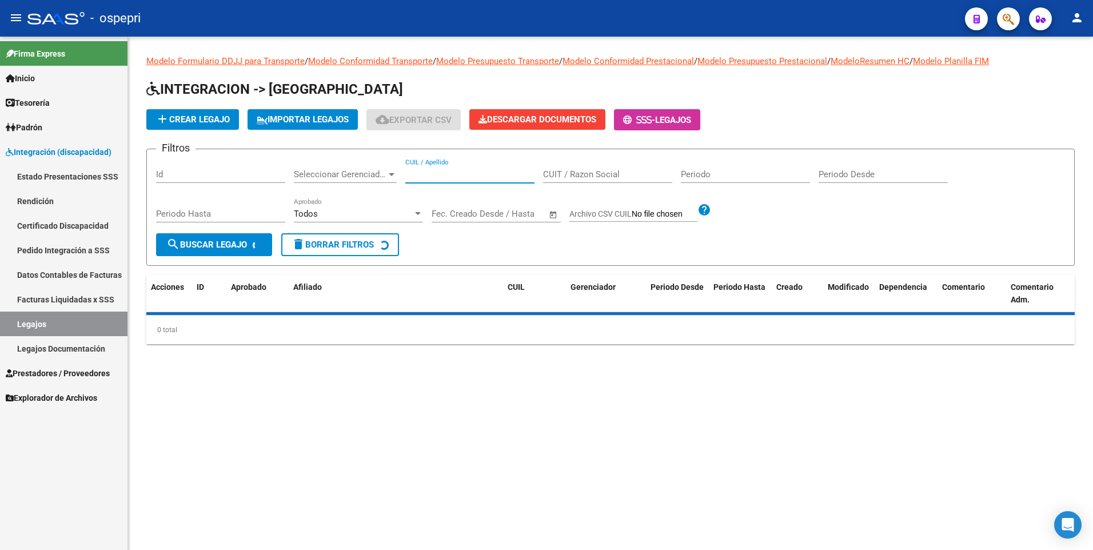
click at [465, 177] on input "CUIL / Apellido" at bounding box center [469, 174] width 129 height 10
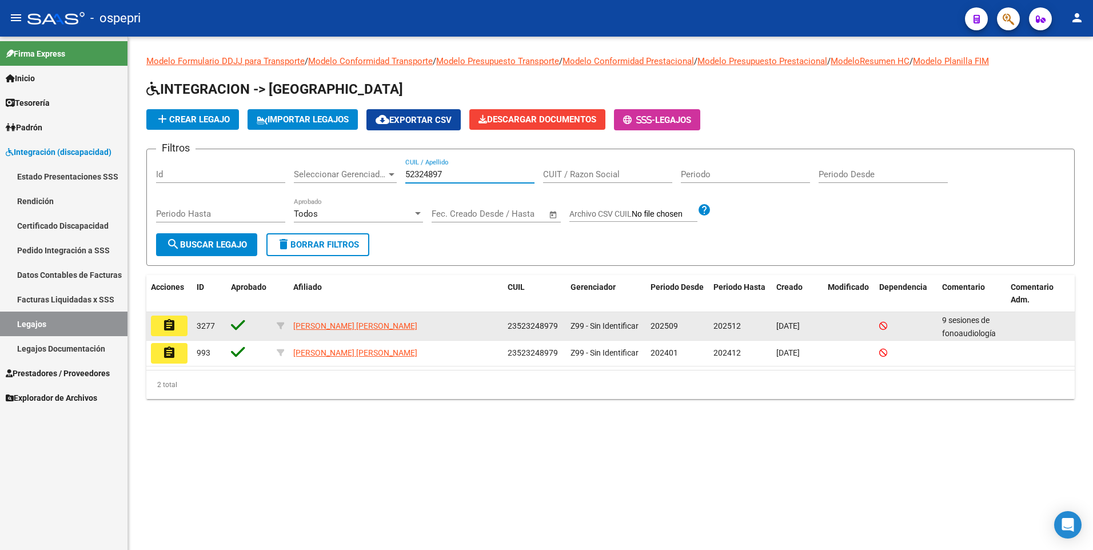
type input "52324897"
click at [170, 325] on mat-icon "assignment" at bounding box center [169, 325] width 14 height 14
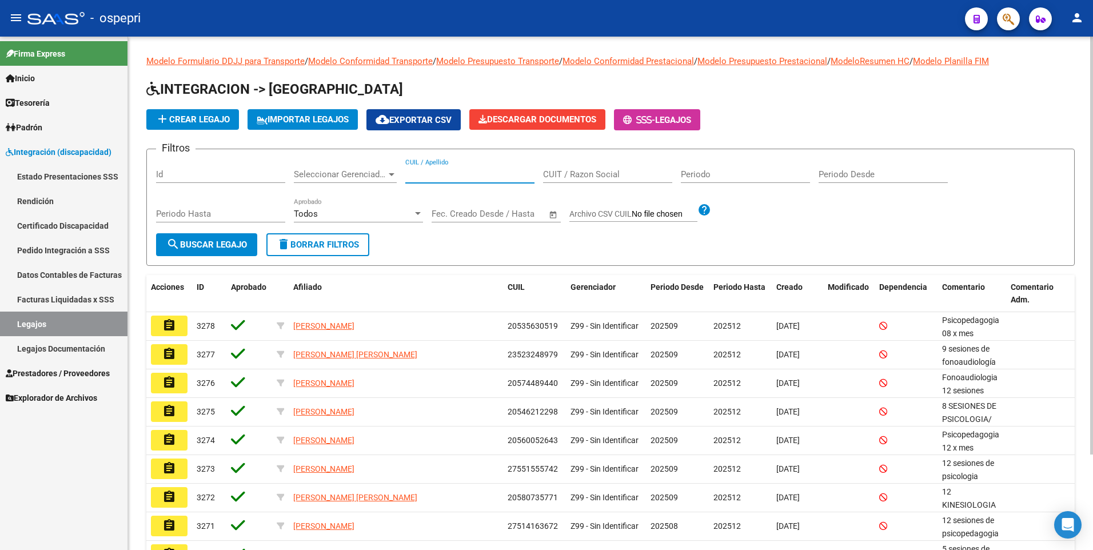
click at [420, 176] on input "CUIL / Apellido" at bounding box center [469, 174] width 129 height 10
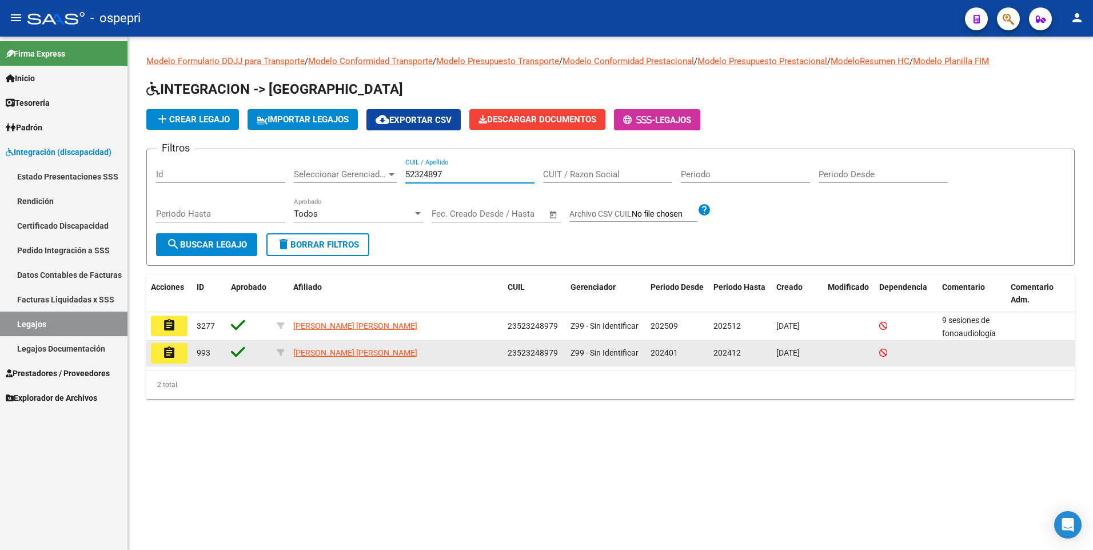
type input "52324897"
click at [175, 353] on mat-icon "assignment" at bounding box center [169, 353] width 14 height 14
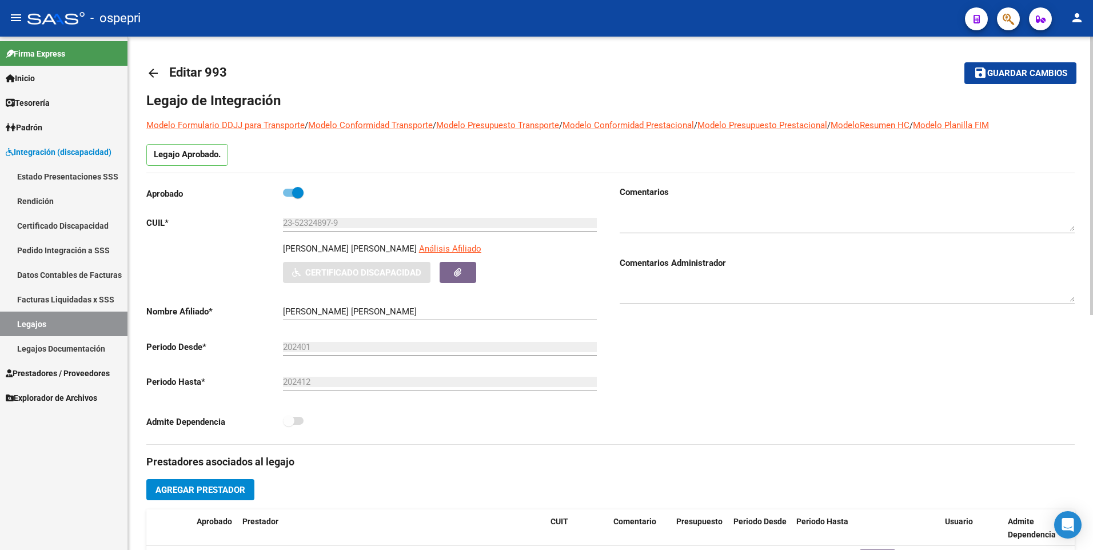
type input "[PERSON_NAME] [PERSON_NAME]"
click at [77, 327] on link "Legajos" at bounding box center [63, 324] width 127 height 25
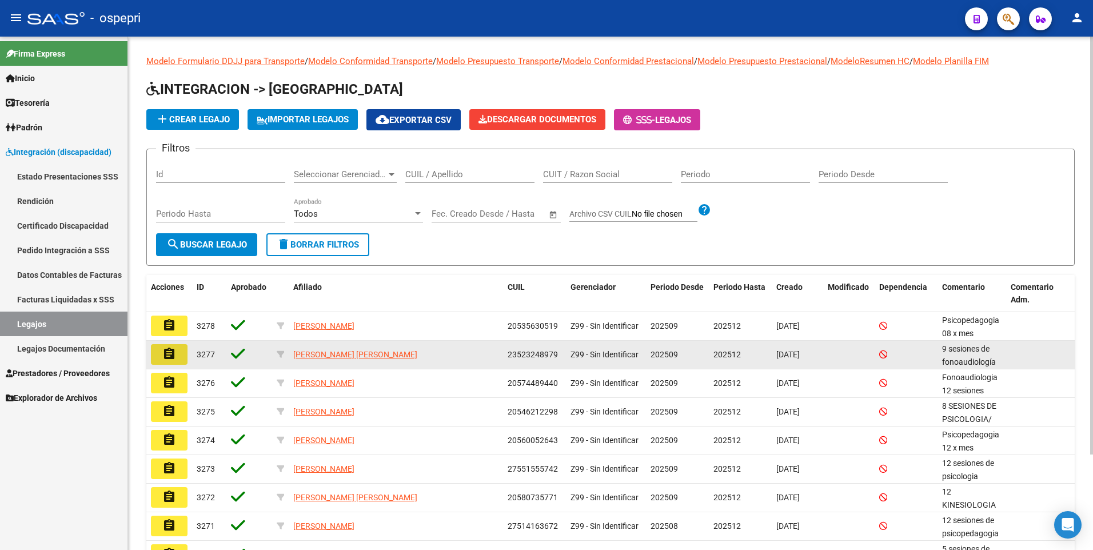
click at [165, 353] on mat-icon "assignment" at bounding box center [169, 354] width 14 height 14
